Goal: Task Accomplishment & Management: Manage account settings

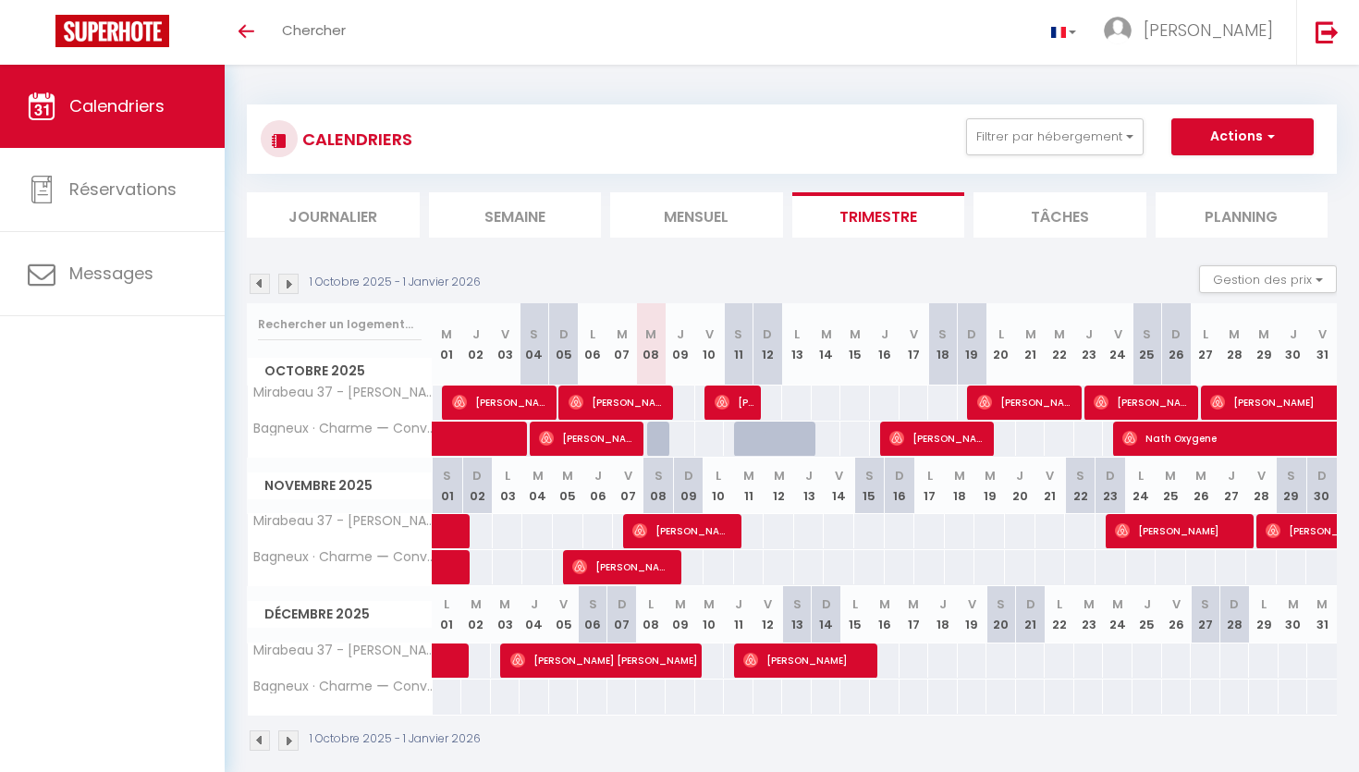
scroll to position [65, 0]
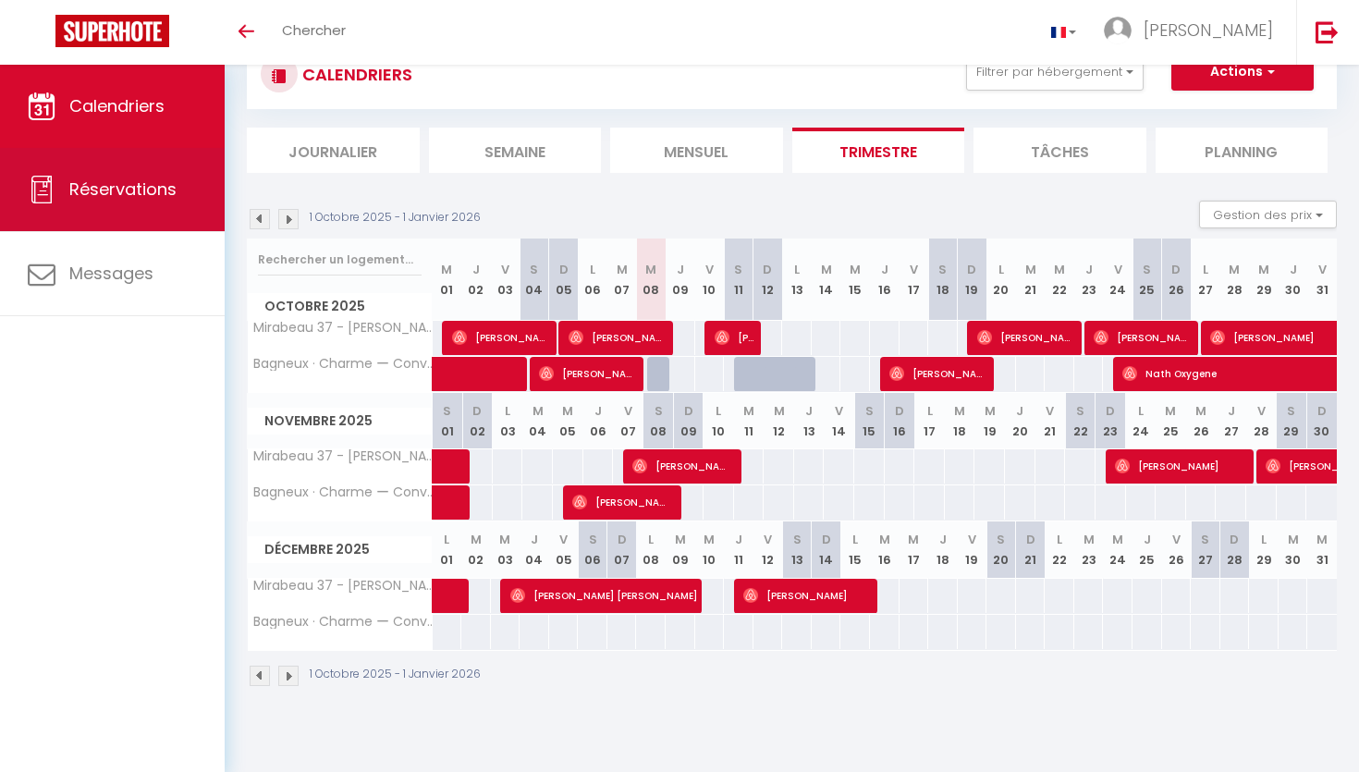
click at [164, 200] on span "Réservations" at bounding box center [122, 188] width 107 height 23
select select "not_cancelled"
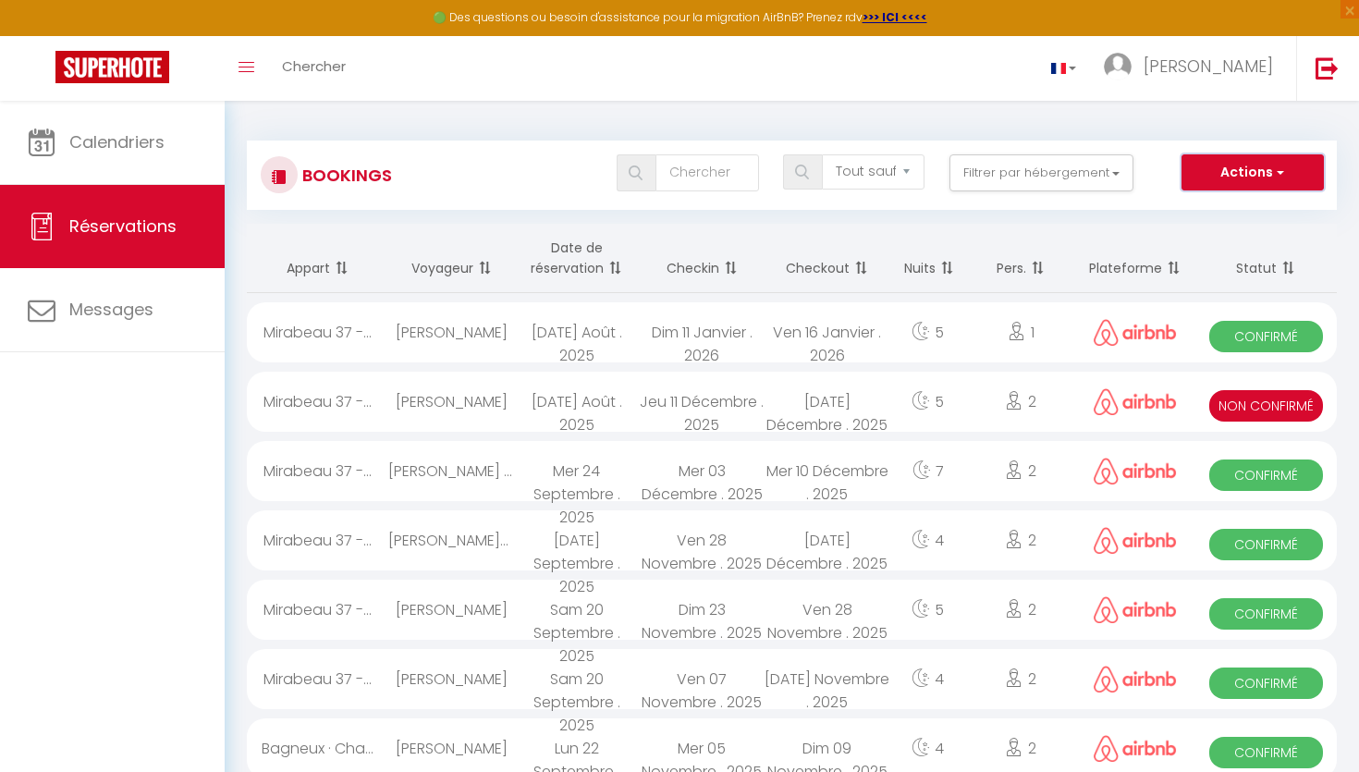
click at [1228, 174] on button "Actions" at bounding box center [1252, 172] width 142 height 37
click at [1072, 234] on th "Pers." at bounding box center [1020, 258] width 109 height 69
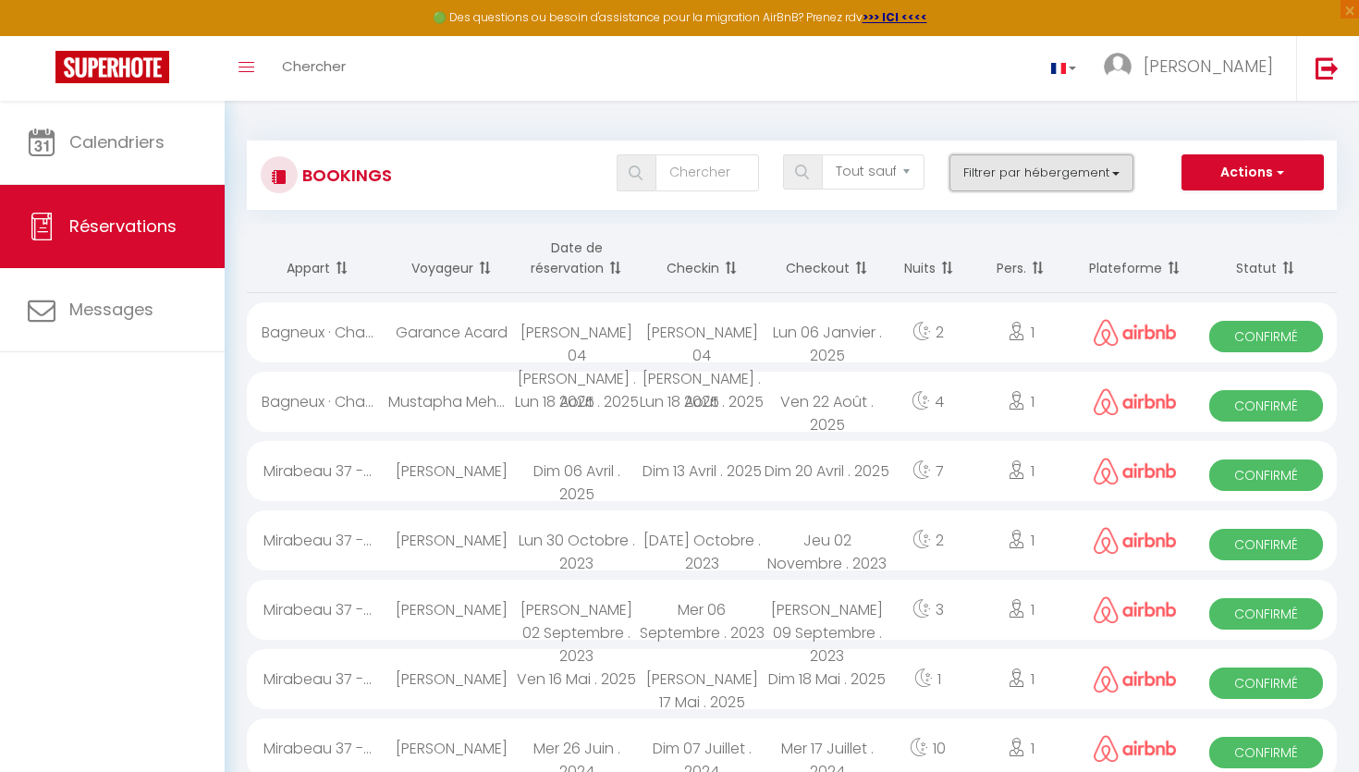
click at [1046, 179] on button "Filtrer par hébergement" at bounding box center [1041, 172] width 185 height 37
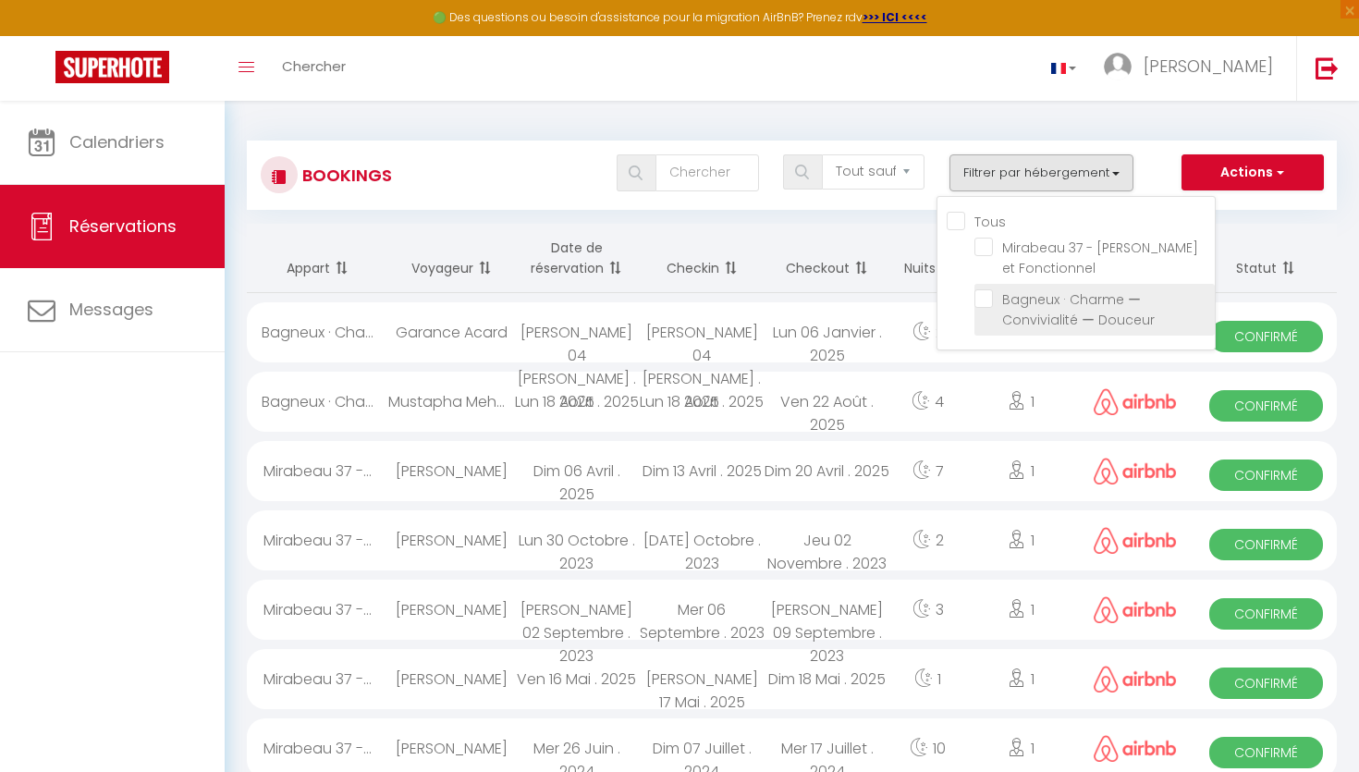
click at [1042, 301] on input "Bagneux · Charme ー Convivialité ー Douceur" at bounding box center [1094, 298] width 240 height 18
checkbox input "true"
checkbox input "false"
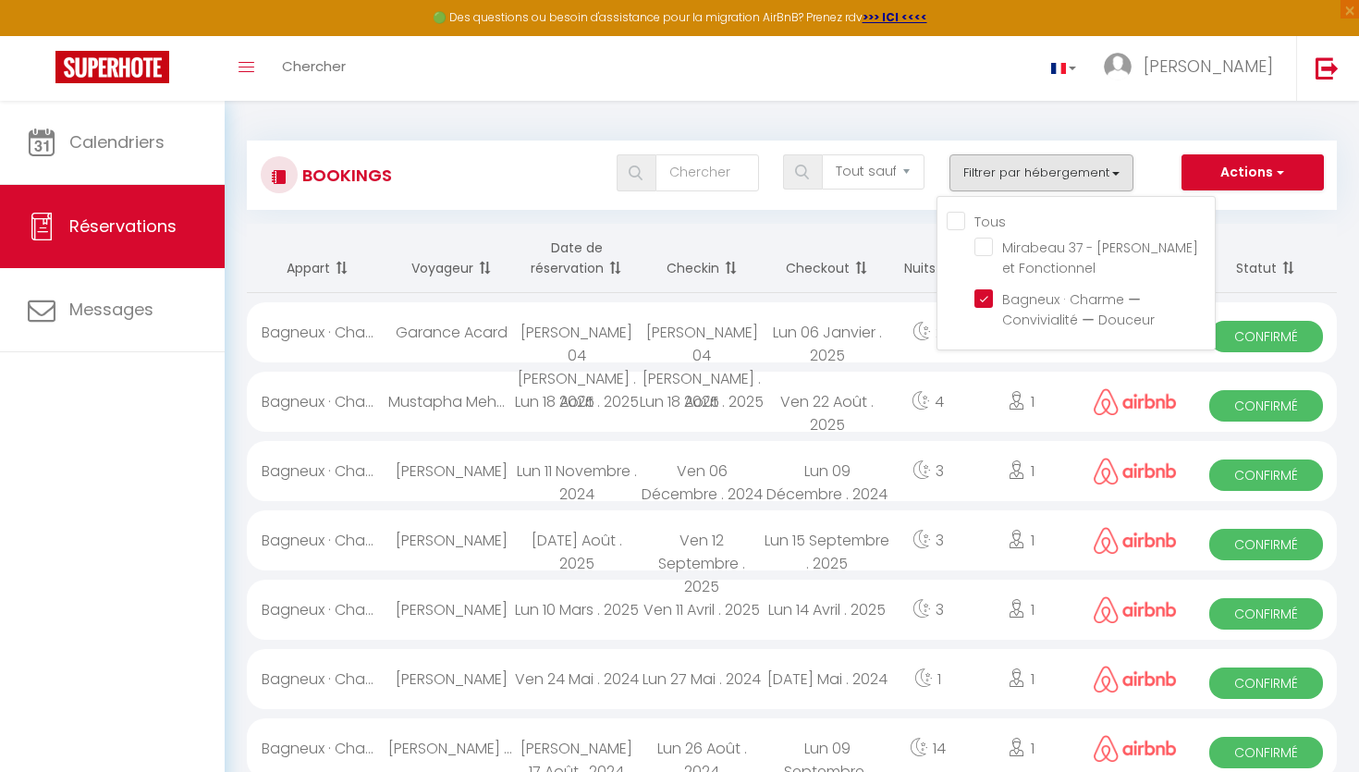
click at [1023, 134] on div "Bookings Tous les statuts Annulé Confirmé Non Confirmé Tout sauf annulé No Show…" at bounding box center [792, 166] width 1090 height 87
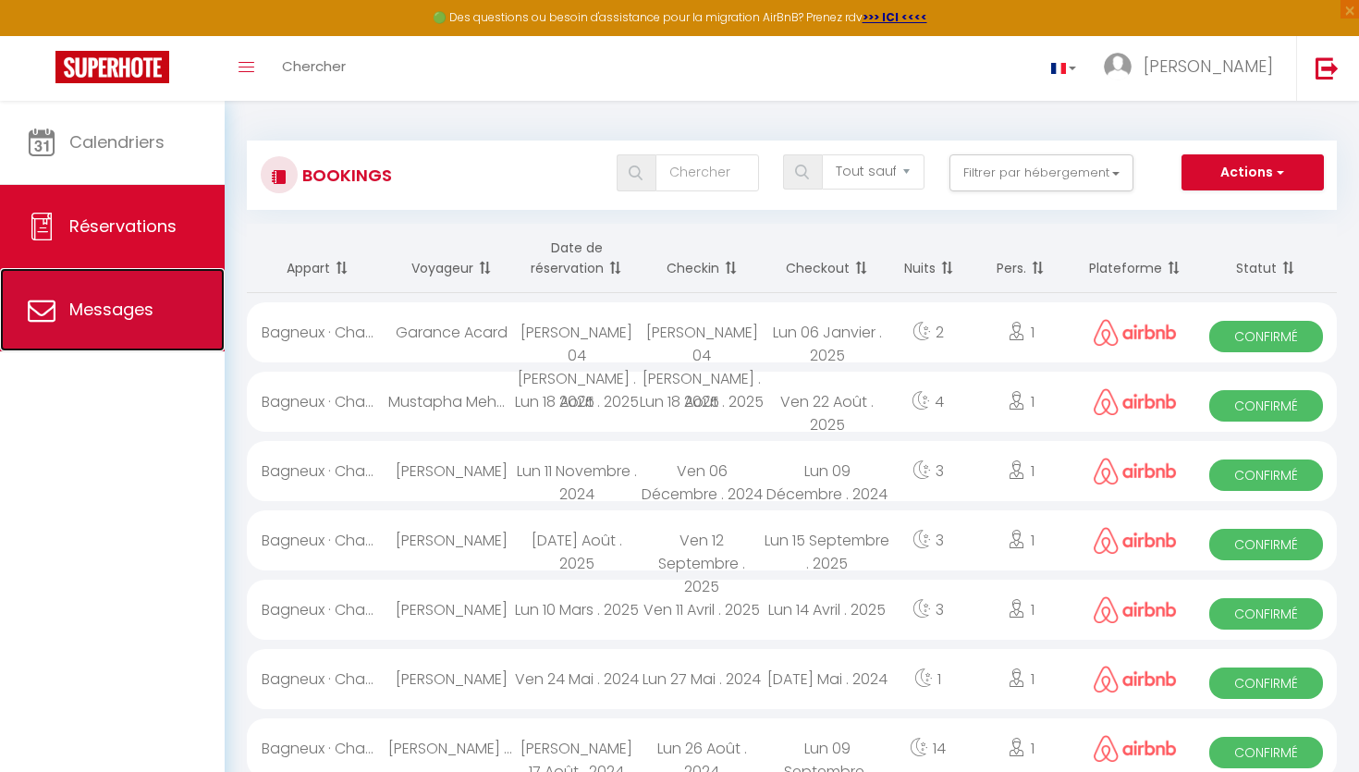
click at [169, 288] on link "Messages" at bounding box center [112, 309] width 225 height 83
select select "message"
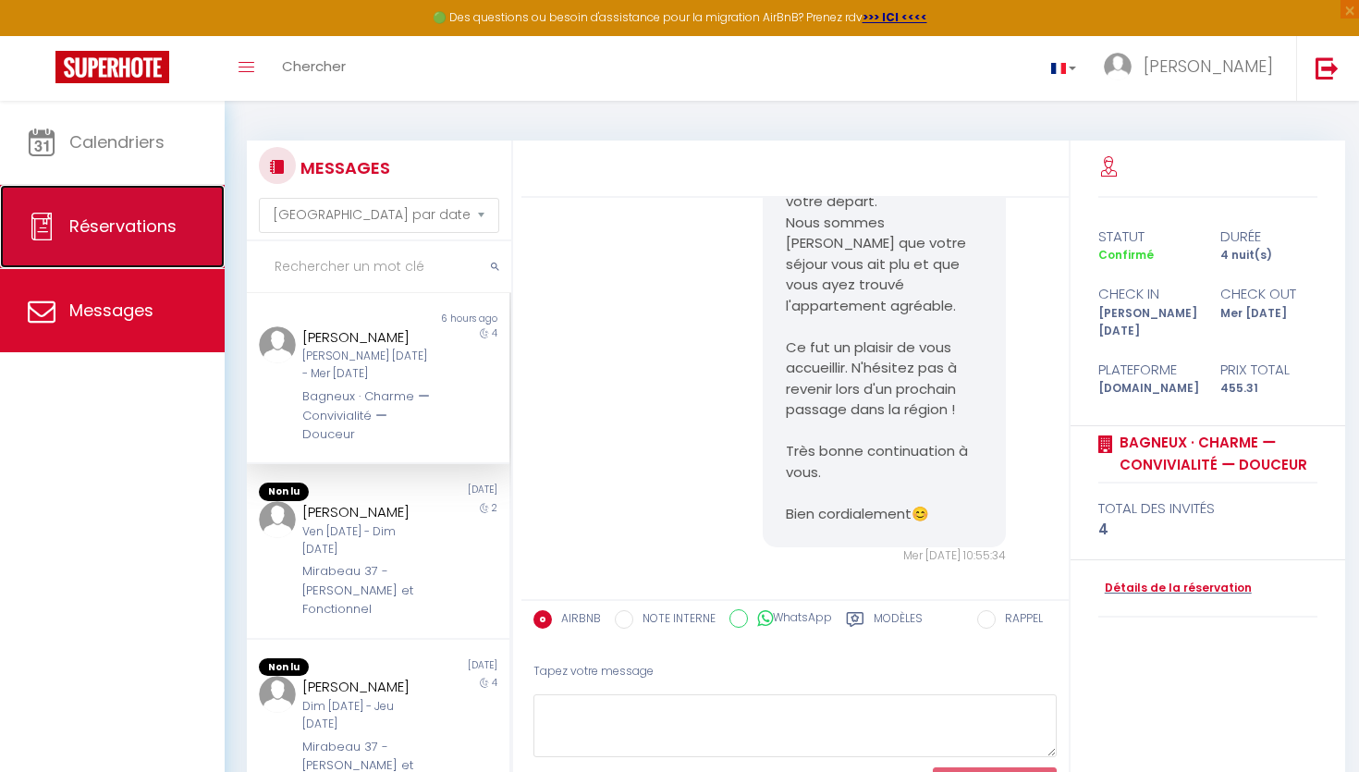
click at [165, 220] on span "Réservations" at bounding box center [122, 225] width 107 height 23
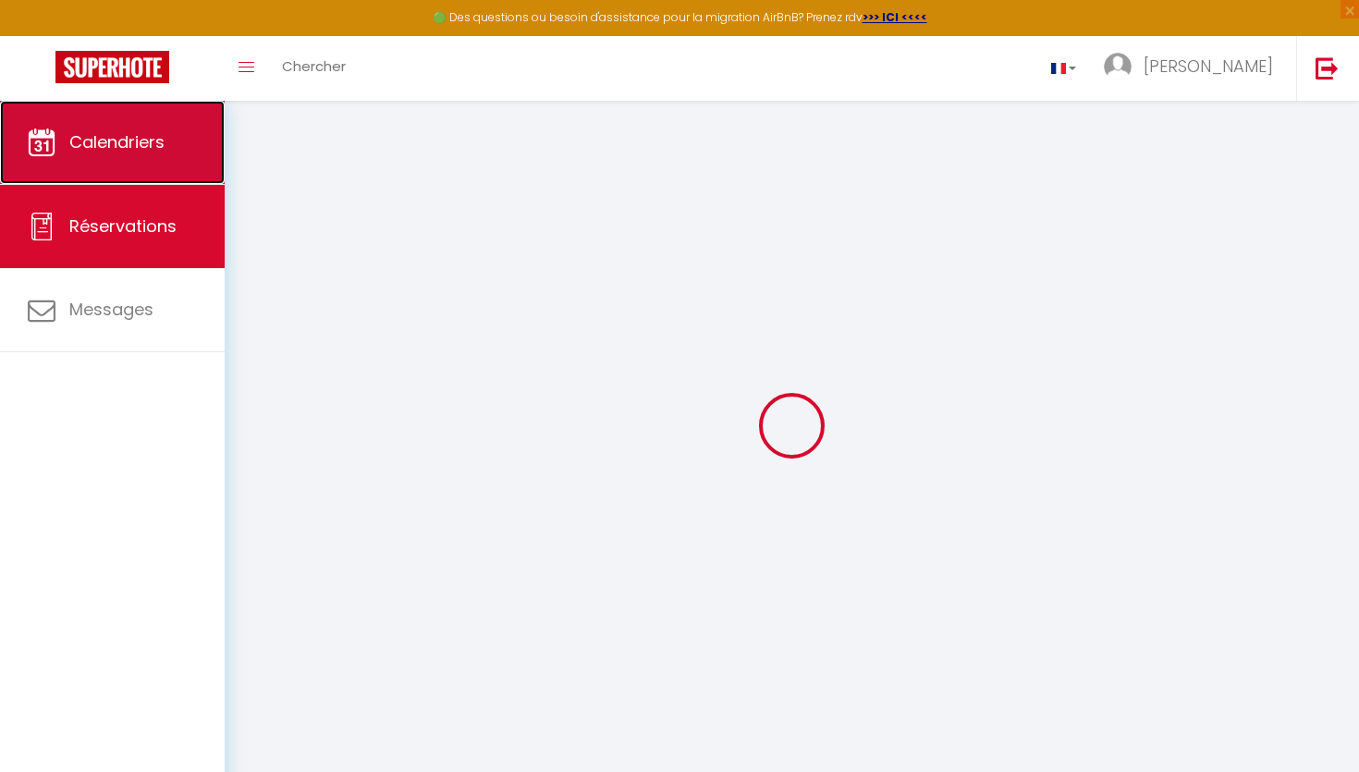
click at [125, 128] on link "Calendriers" at bounding box center [112, 142] width 225 height 83
